Goal: Complete application form: Complete application form

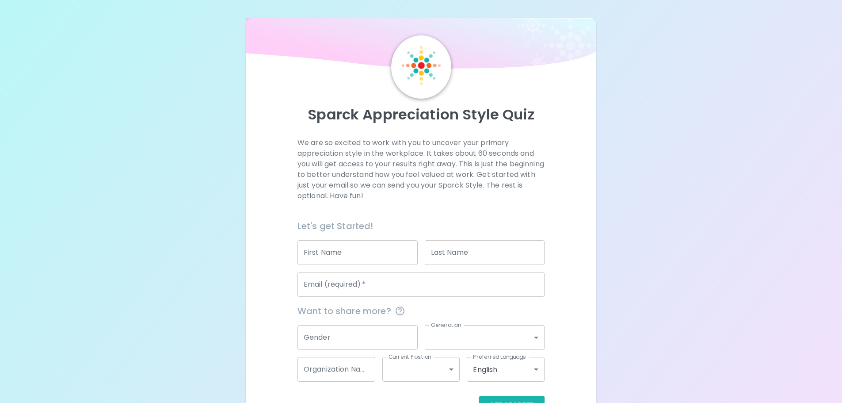
click at [391, 251] on input "First Name" at bounding box center [357, 252] width 120 height 25
type input "[PERSON_NAME]"
type input "o"
type input "Folk"
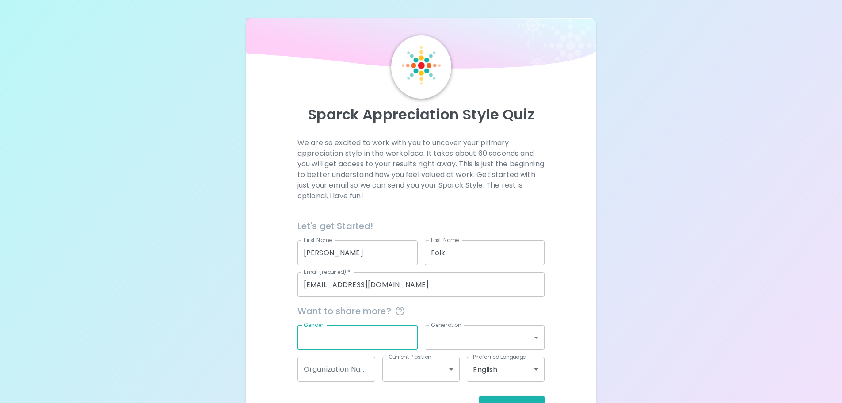
scroll to position [29, 0]
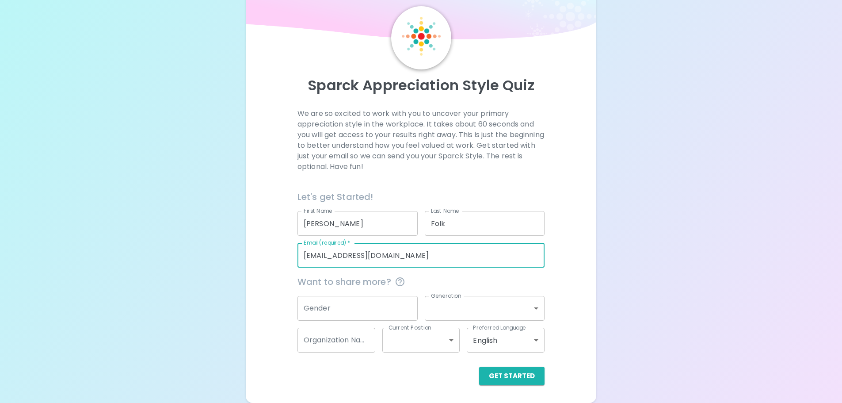
drag, startPoint x: 381, startPoint y: 255, endPoint x: 246, endPoint y: 255, distance: 135.6
click at [248, 255] on div "Sparck Appreciation Style Quiz We are so excited to work with you to uncover yo…" at bounding box center [421, 196] width 351 height 414
type input "[EMAIL_ADDRESS][DOMAIN_NAME]"
click at [491, 383] on button "Get Started" at bounding box center [511, 375] width 65 height 19
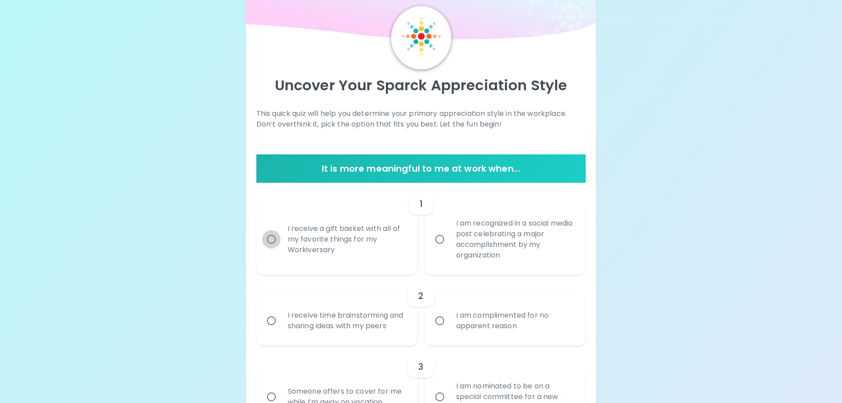
click at [269, 238] on input "I receive a gift basket with all of my favorite things for my Workiversary" at bounding box center [271, 239] width 19 height 19
radio input "true"
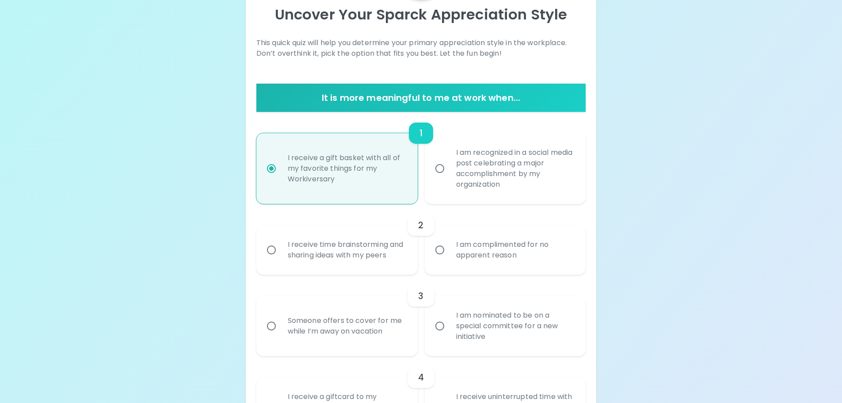
click at [271, 250] on input "I receive time brainstorming and sharing ideas with my peers" at bounding box center [271, 249] width 19 height 19
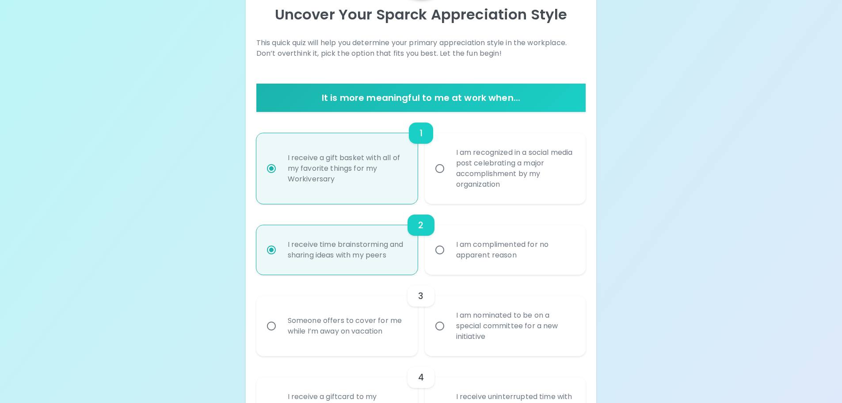
scroll to position [171, 0]
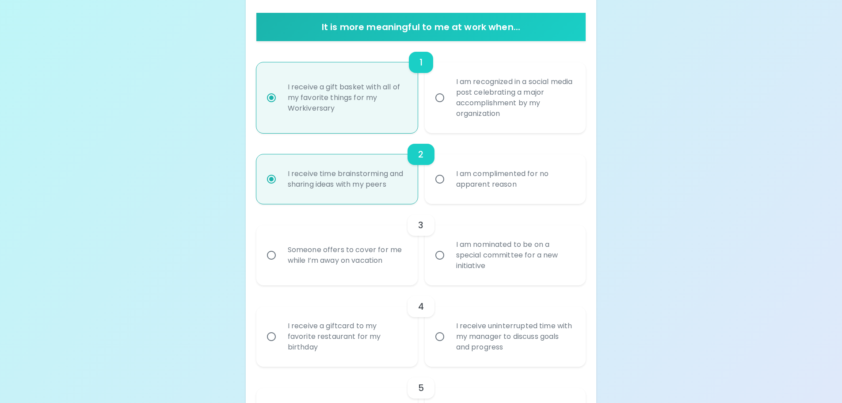
radio input "true"
click at [272, 255] on input "Someone offers to cover for me while I’m away on vacation" at bounding box center [271, 255] width 19 height 19
radio input "false"
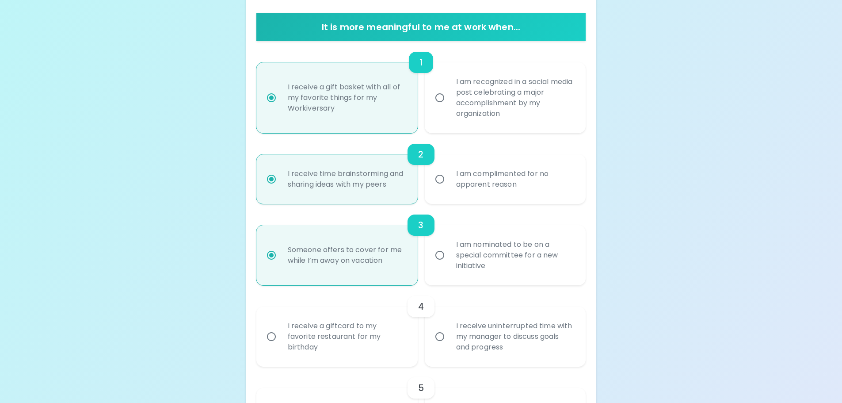
scroll to position [241, 0]
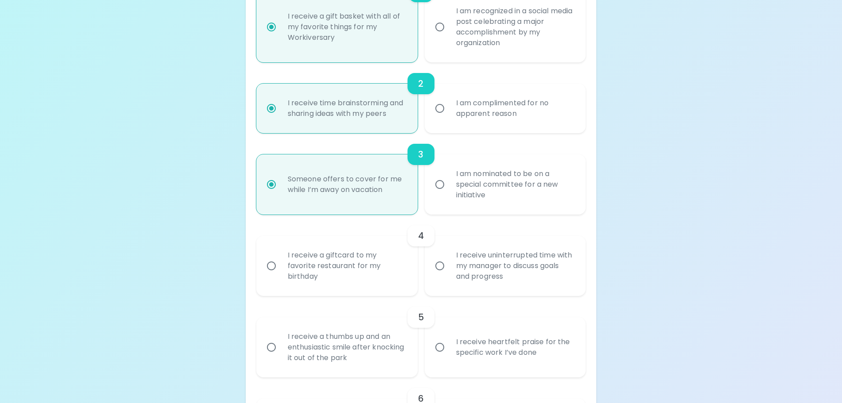
radio input "true"
click at [271, 270] on input "I receive a giftcard to my favorite restaurant for my birthday" at bounding box center [271, 265] width 19 height 19
radio input "false"
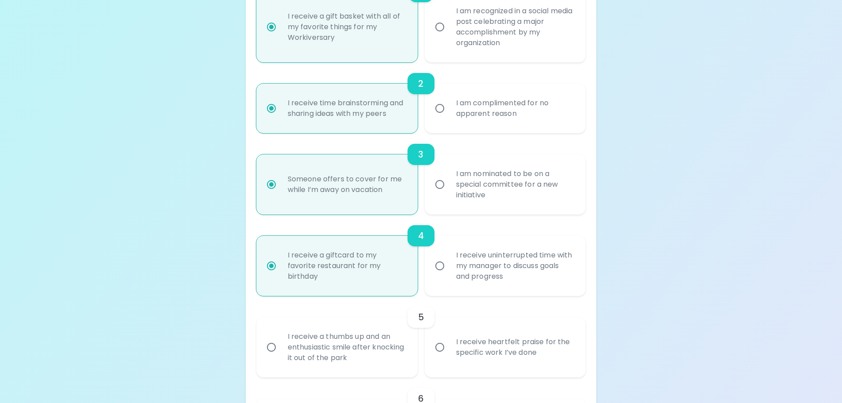
scroll to position [312, 0]
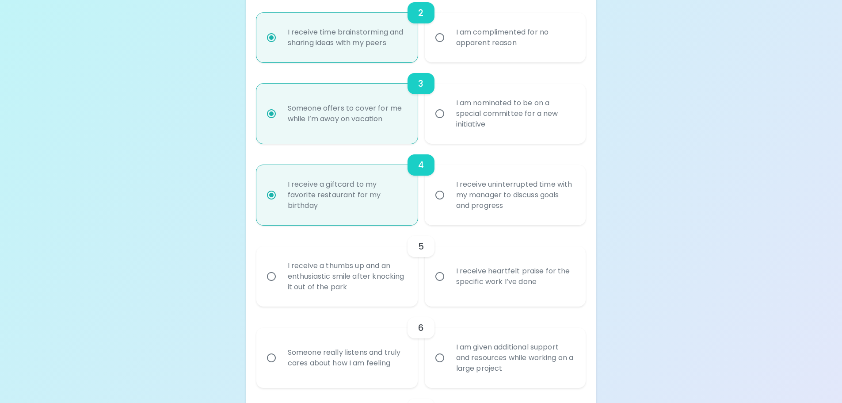
radio input "true"
click at [439, 277] on input "I receive heartfelt praise for the specific work I’ve done" at bounding box center [439, 276] width 19 height 19
radio input "false"
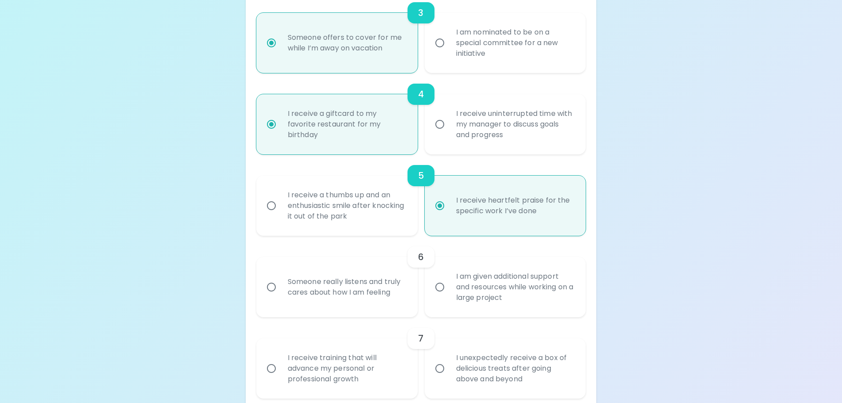
scroll to position [471, 0]
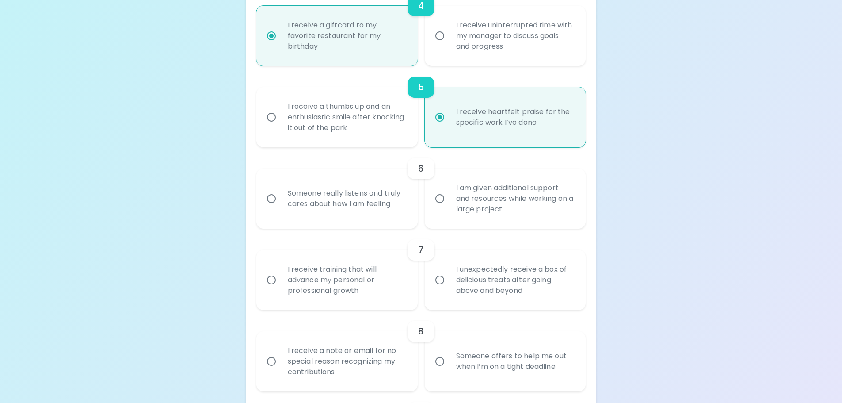
radio input "true"
click at [270, 198] on input "Someone really listens and truly cares about how I am feeling" at bounding box center [271, 198] width 19 height 19
radio input "false"
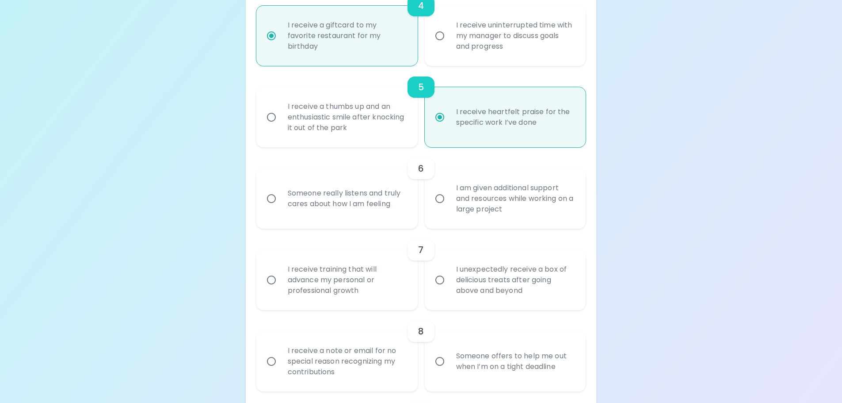
radio input "false"
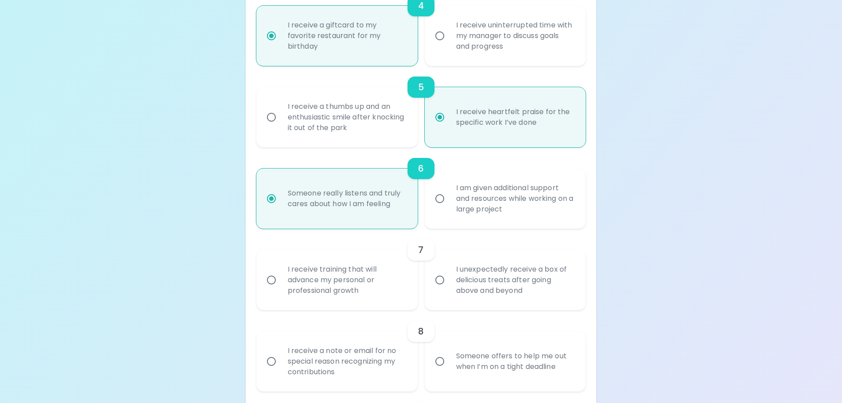
scroll to position [542, 0]
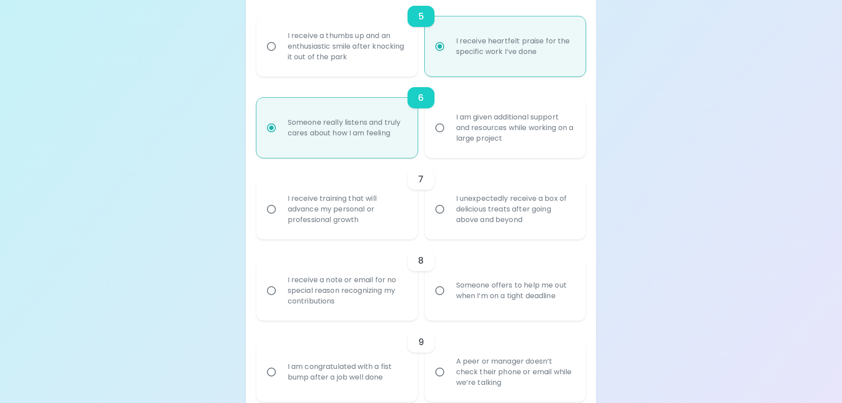
radio input "true"
click at [437, 211] on input "I unexpectedly receive a box of delicious treats after going above and beyond" at bounding box center [439, 209] width 19 height 19
radio input "false"
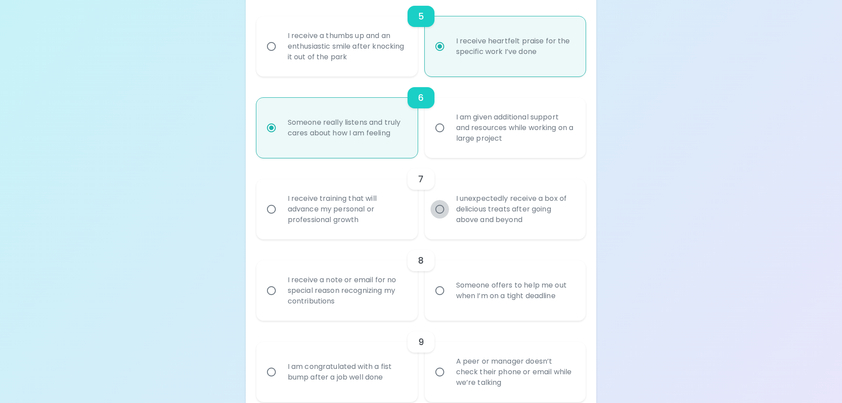
radio input "false"
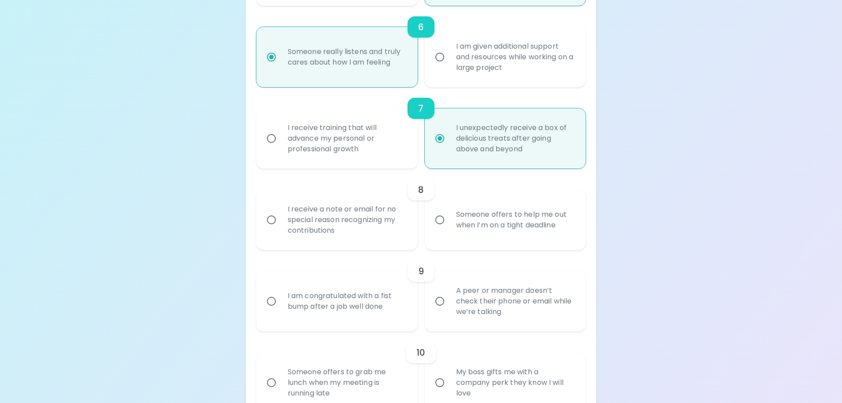
radio input "true"
click at [271, 220] on input "I receive a note or email for no special reason recognizing my contributions" at bounding box center [271, 219] width 19 height 19
radio input "false"
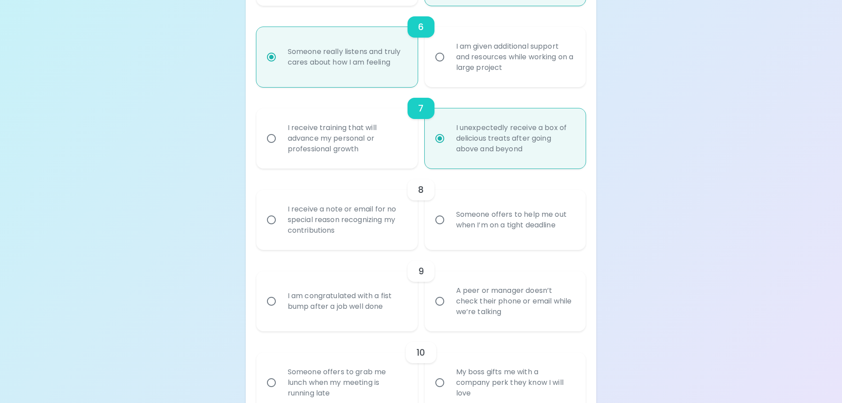
radio input "false"
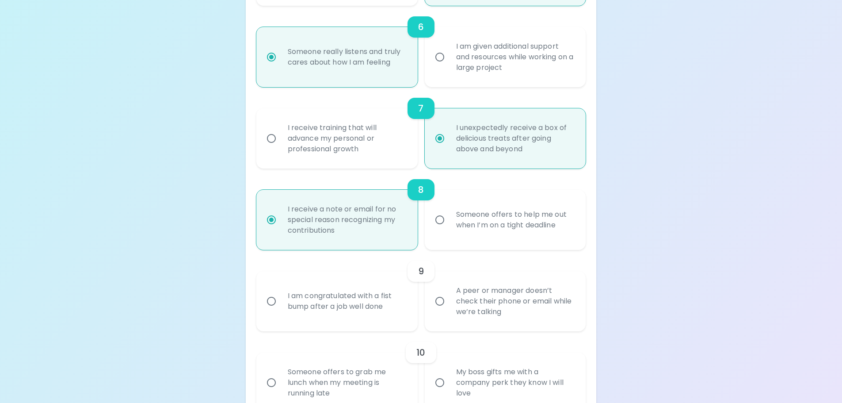
scroll to position [683, 0]
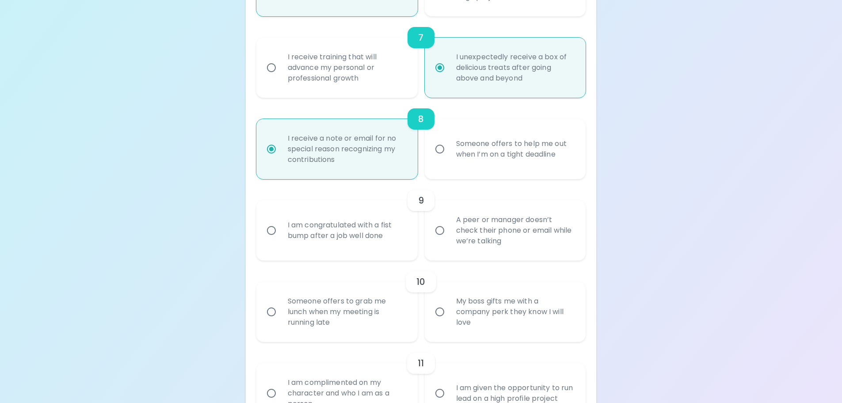
radio input "true"
click at [273, 230] on input "I am congratulated with a fist bump after a job well done" at bounding box center [271, 230] width 19 height 19
radio input "false"
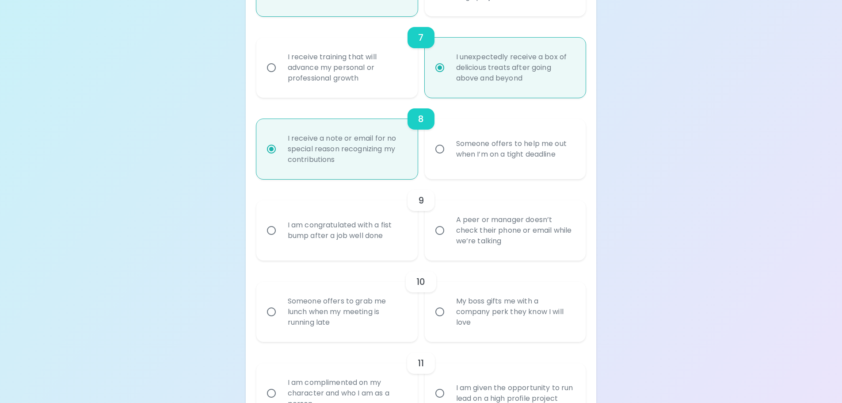
radio input "false"
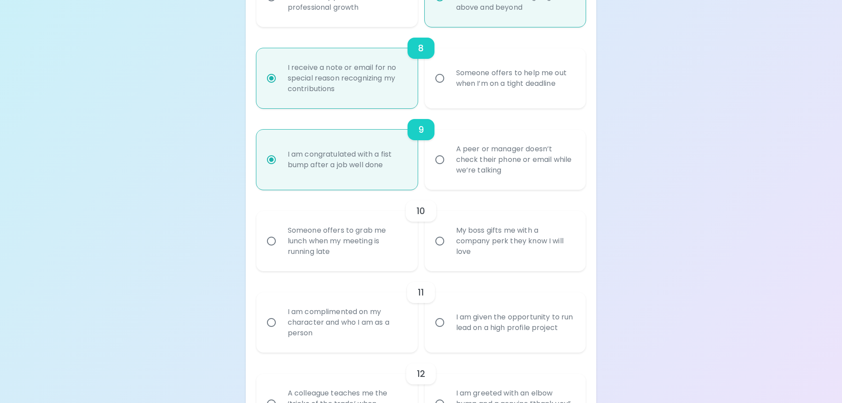
scroll to position [798, 0]
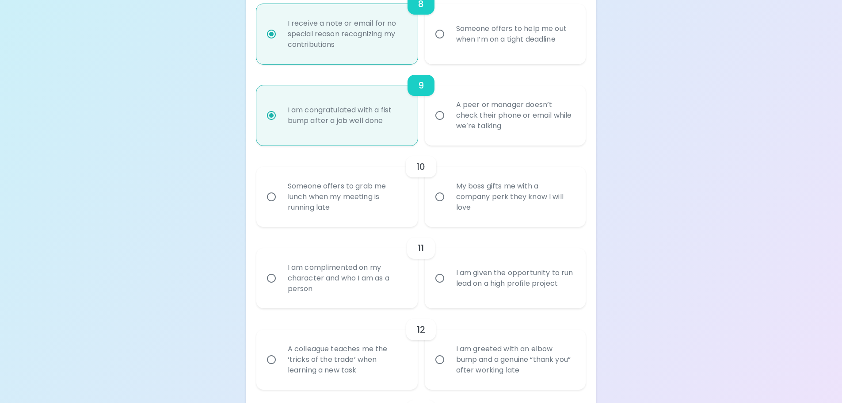
radio input "true"
click at [267, 195] on input "Someone offers to grab me lunch when my meeting is running late" at bounding box center [271, 196] width 19 height 19
radio input "false"
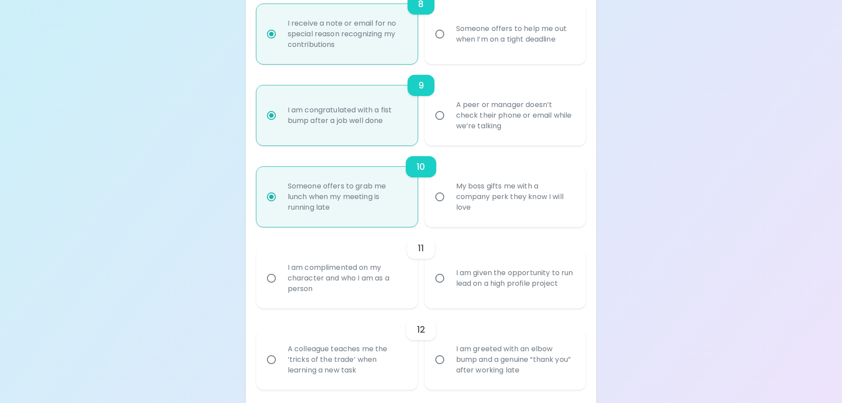
radio input "false"
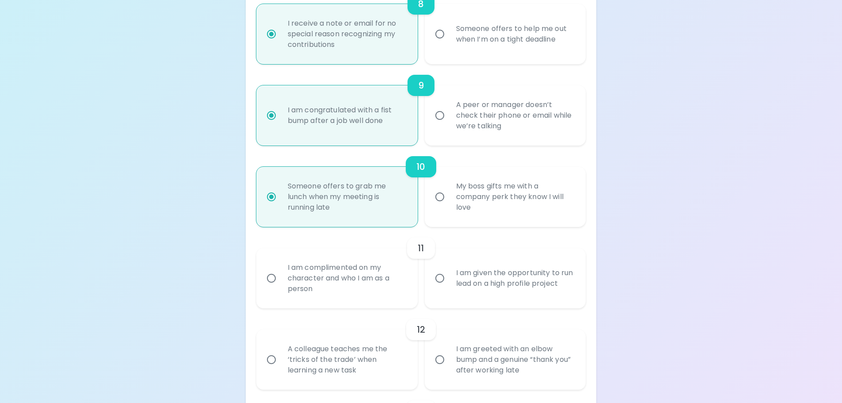
radio input "false"
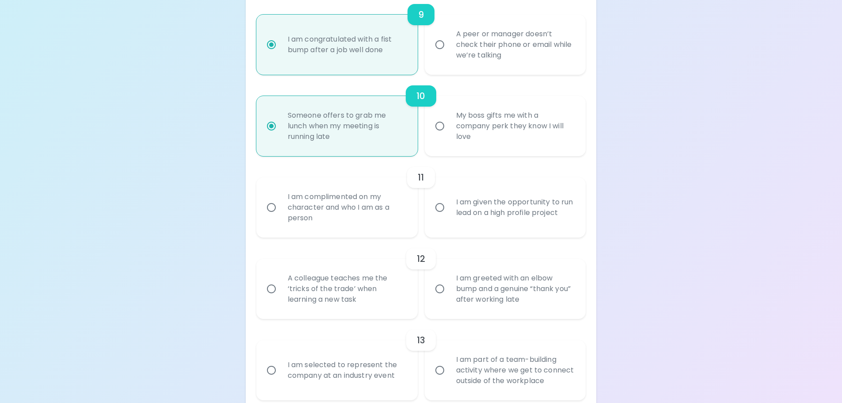
radio input "true"
click at [271, 210] on input "I am complimented on my character and who I am as a person" at bounding box center [271, 207] width 19 height 19
radio input "false"
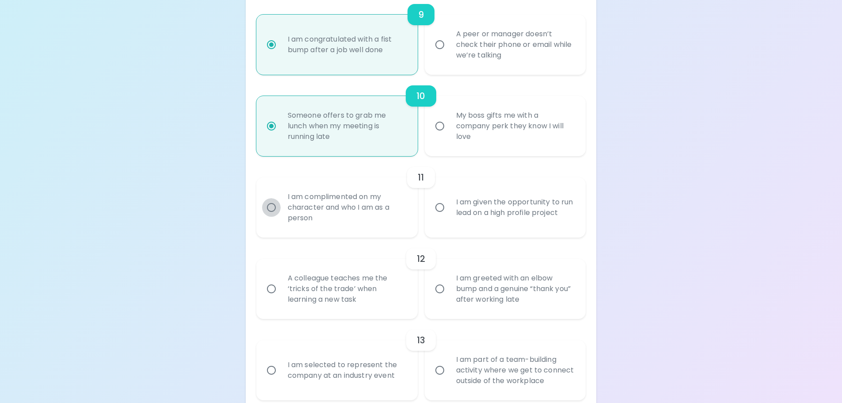
radio input "false"
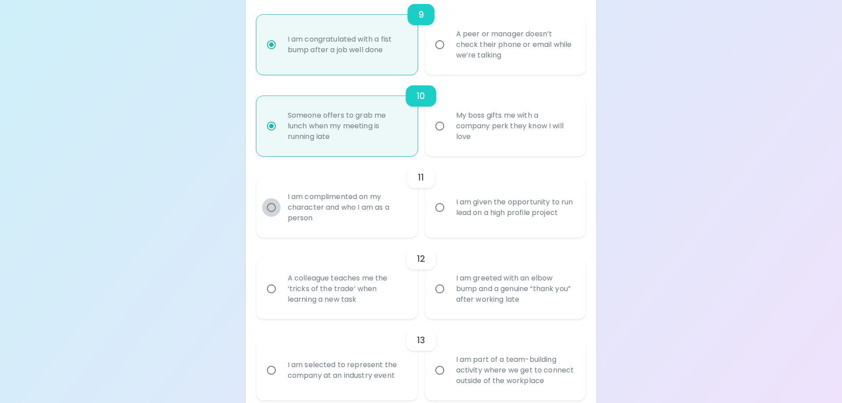
radio input "false"
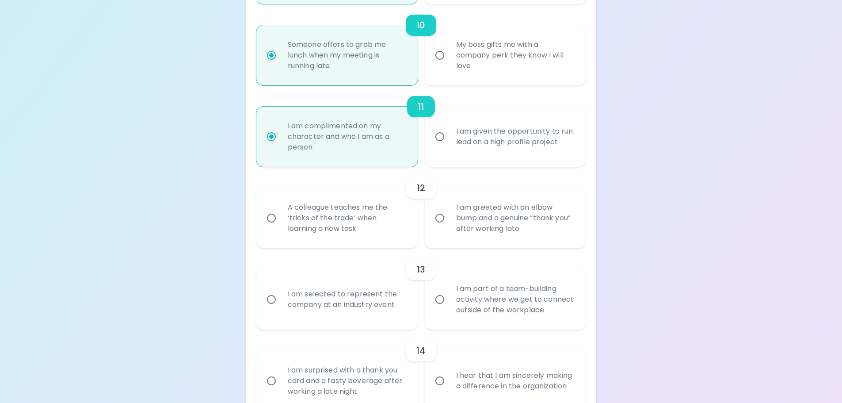
radio input "true"
click at [270, 218] on input "A colleague teaches me the ‘tricks of the trade’ when learning a new task" at bounding box center [271, 218] width 19 height 19
radio input "false"
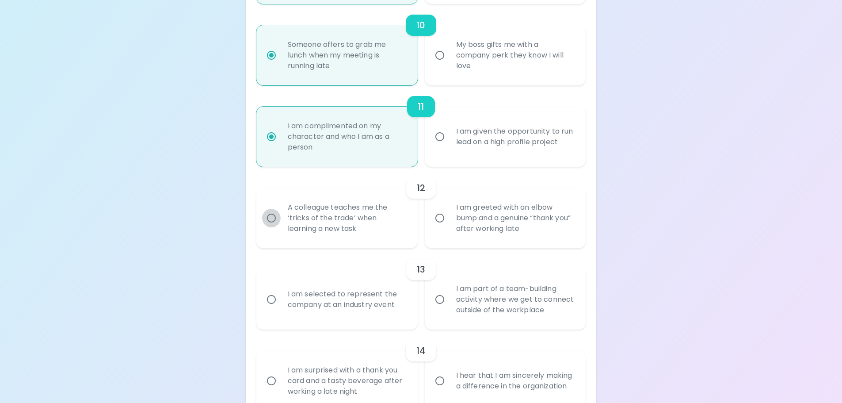
radio input "false"
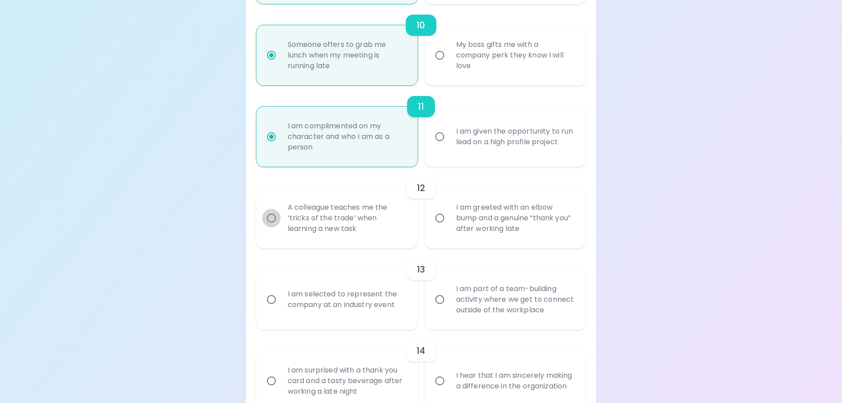
radio input "false"
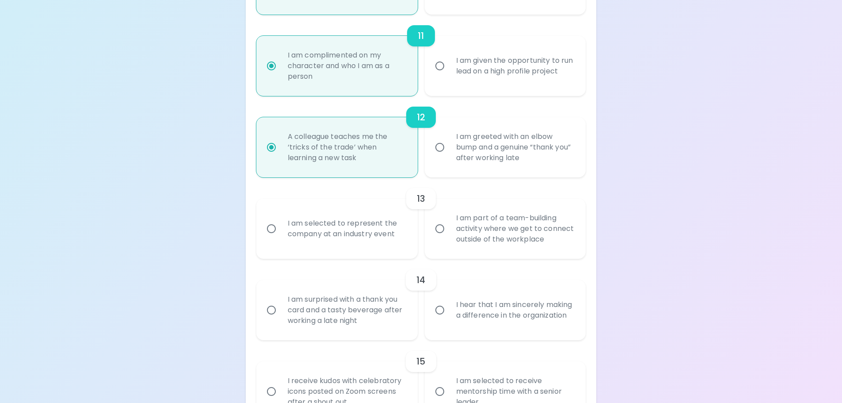
radio input "true"
click at [268, 227] on input "I am selected to represent the company at an industry event" at bounding box center [271, 228] width 19 height 19
radio input "false"
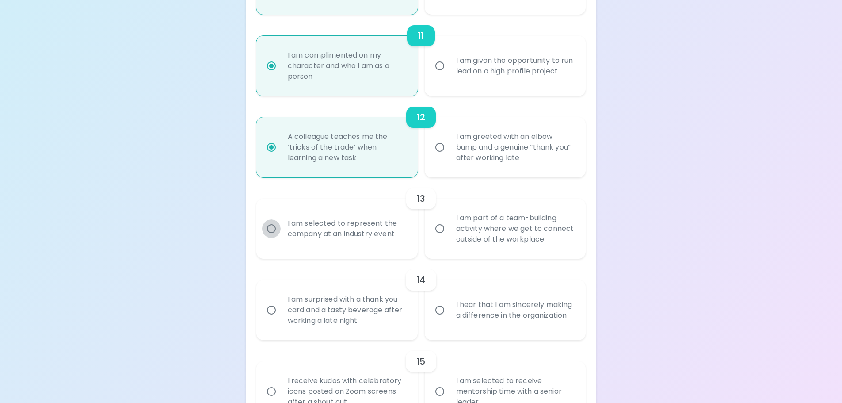
radio input "false"
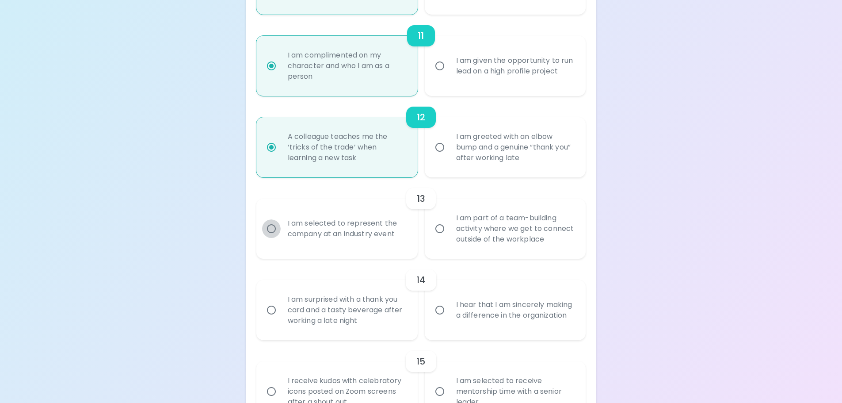
radio input "false"
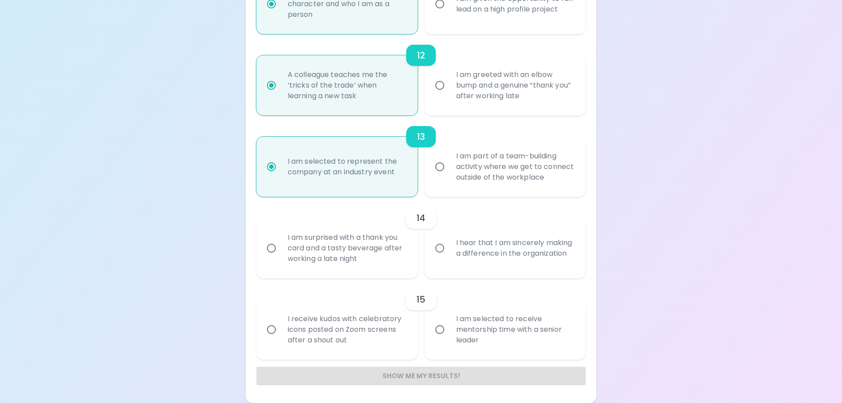
radio input "true"
click at [441, 248] on input "I hear that I am sincerely making a difference in the organization" at bounding box center [439, 248] width 19 height 19
radio input "false"
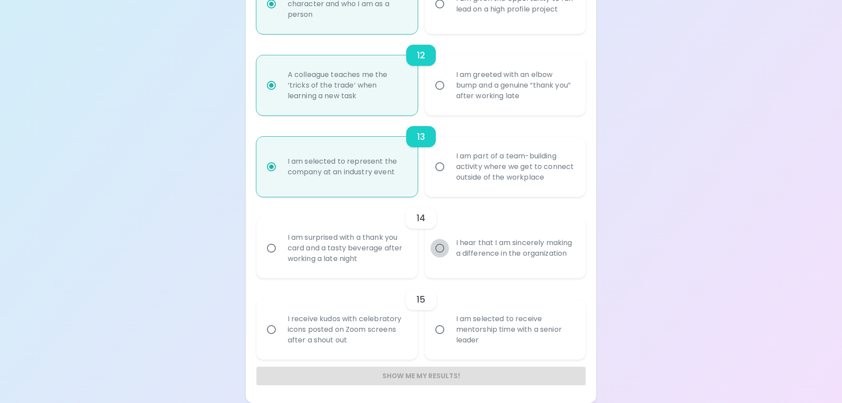
radio input "false"
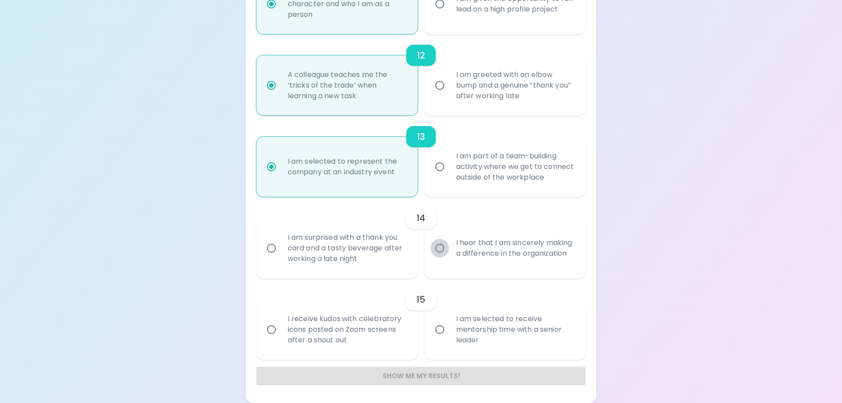
radio input "false"
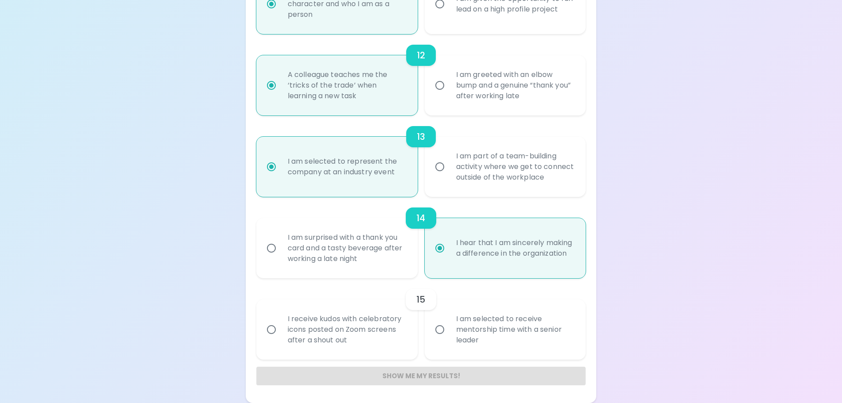
radio input "true"
click at [440, 330] on input "I am selected to receive mentorship time with a senior leader" at bounding box center [439, 329] width 19 height 19
radio input "false"
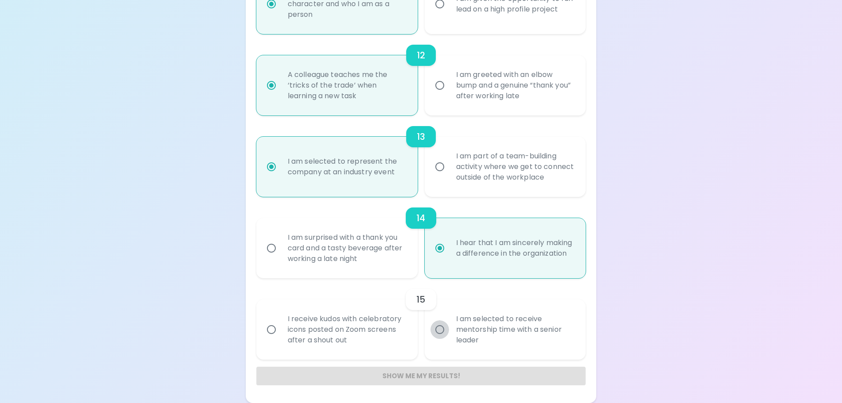
radio input "false"
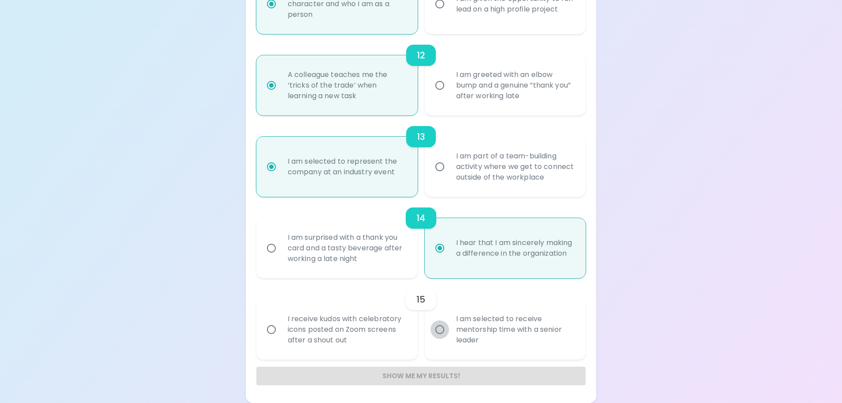
radio input "false"
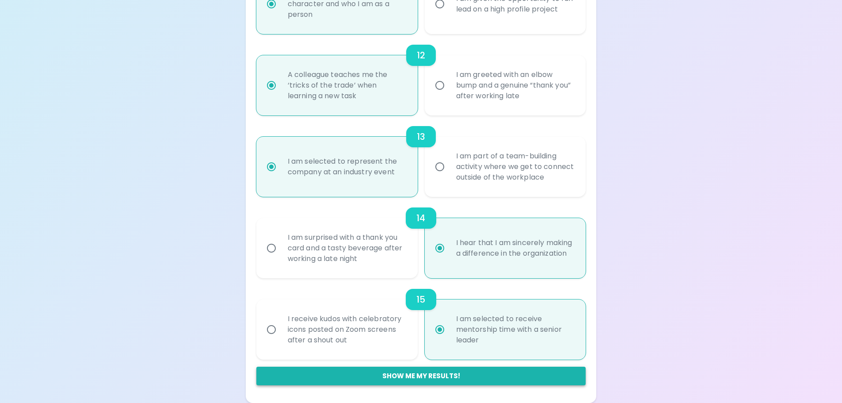
radio input "true"
click at [456, 374] on button "Show me my results!" at bounding box center [421, 375] width 330 height 19
radio input "false"
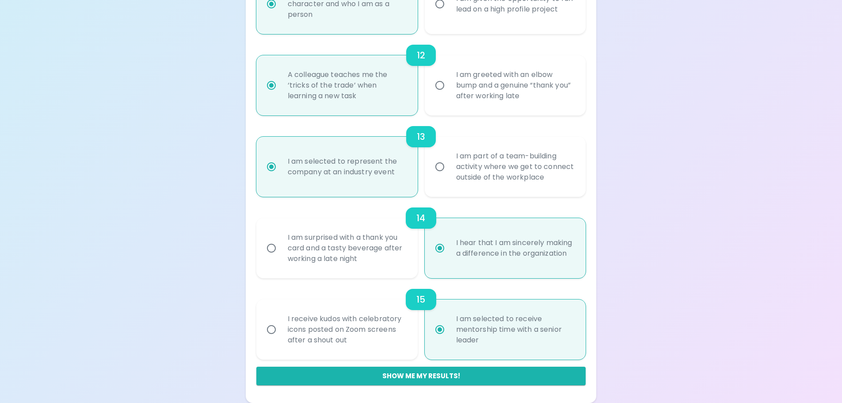
radio input "false"
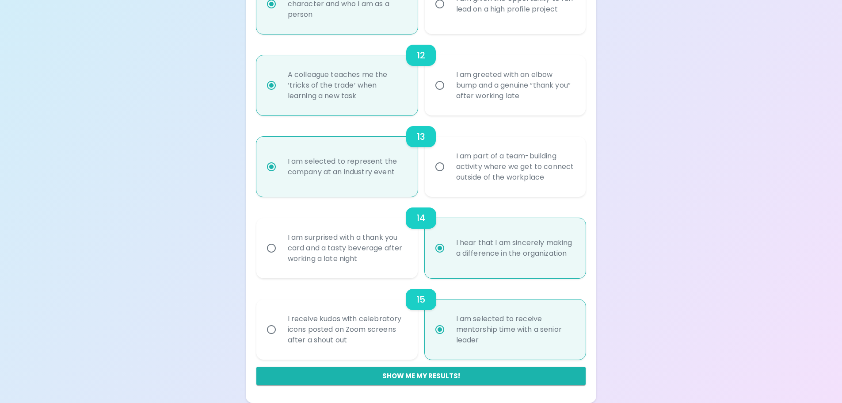
radio input "false"
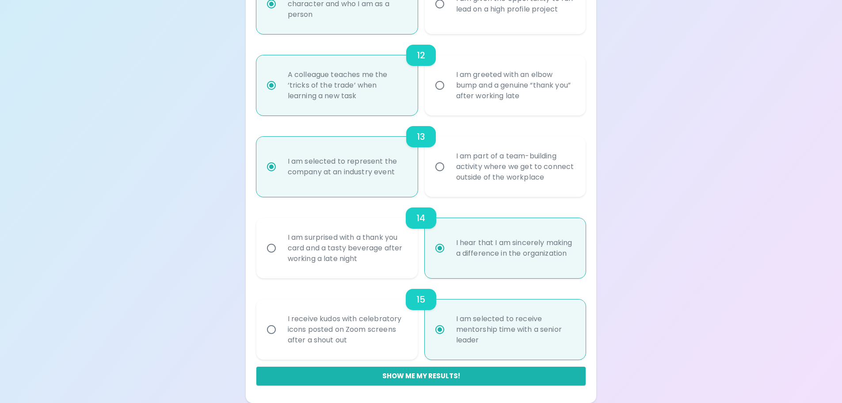
radio input "false"
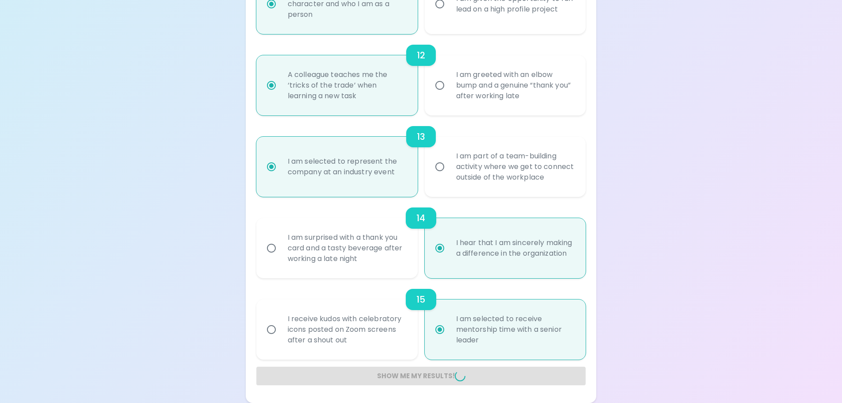
radio input "false"
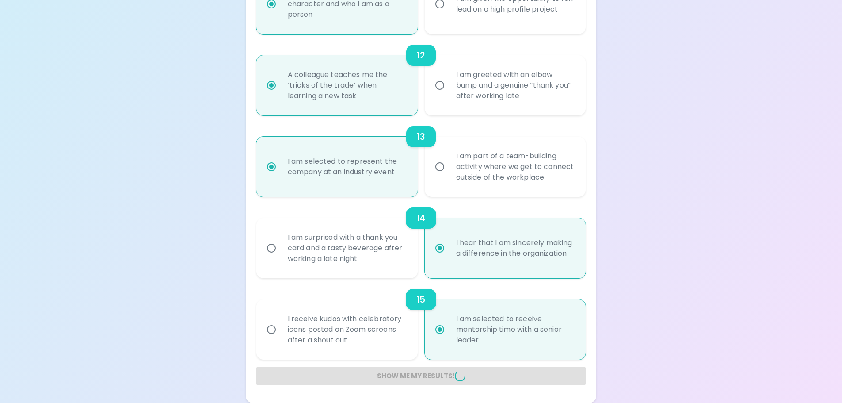
radio input "false"
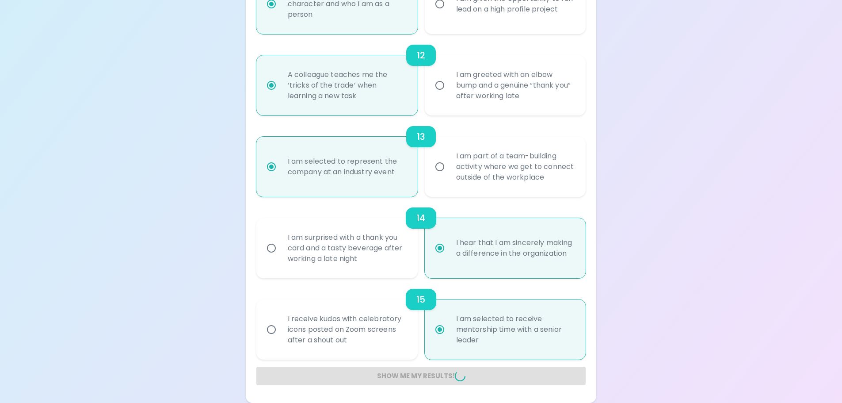
radio input "false"
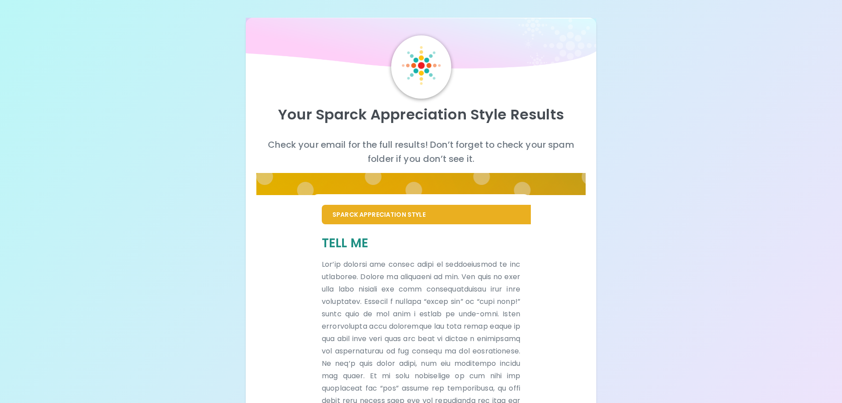
scroll to position [167, 0]
